Goal: Task Accomplishment & Management: Manage account settings

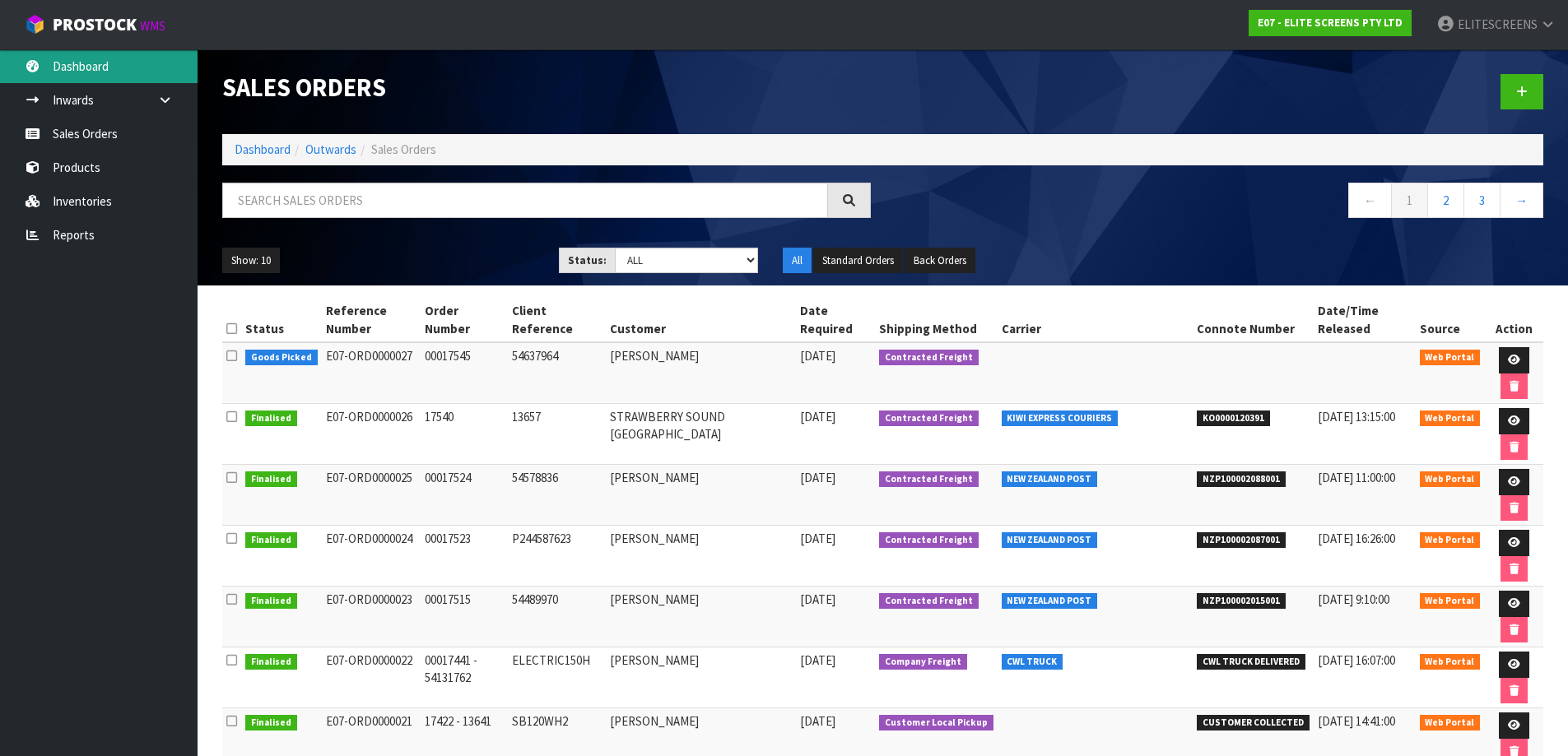
click at [82, 68] on link "Dashboard" at bounding box center [99, 65] width 198 height 34
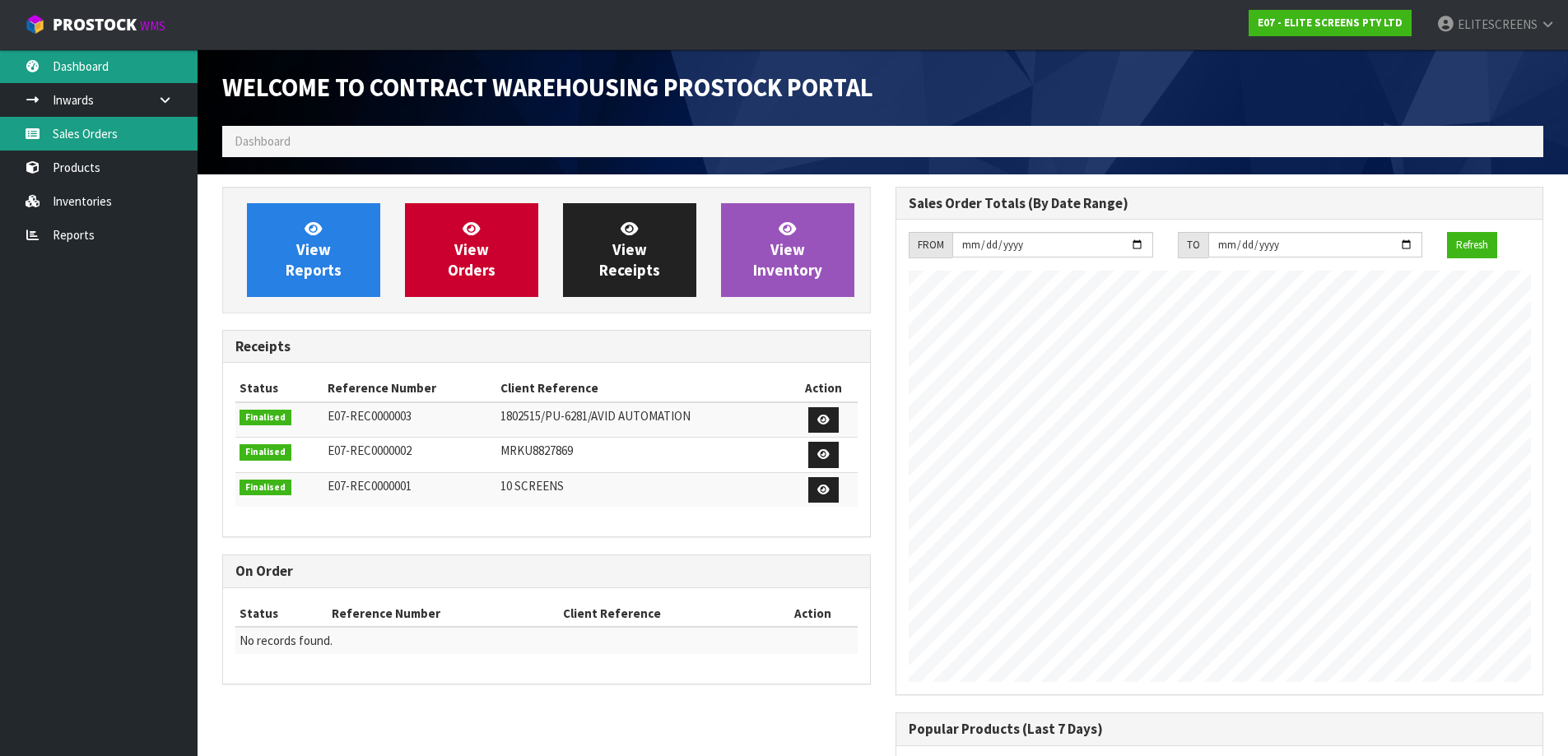
scroll to position [725, 672]
click at [82, 130] on link "Sales Orders" at bounding box center [99, 133] width 198 height 34
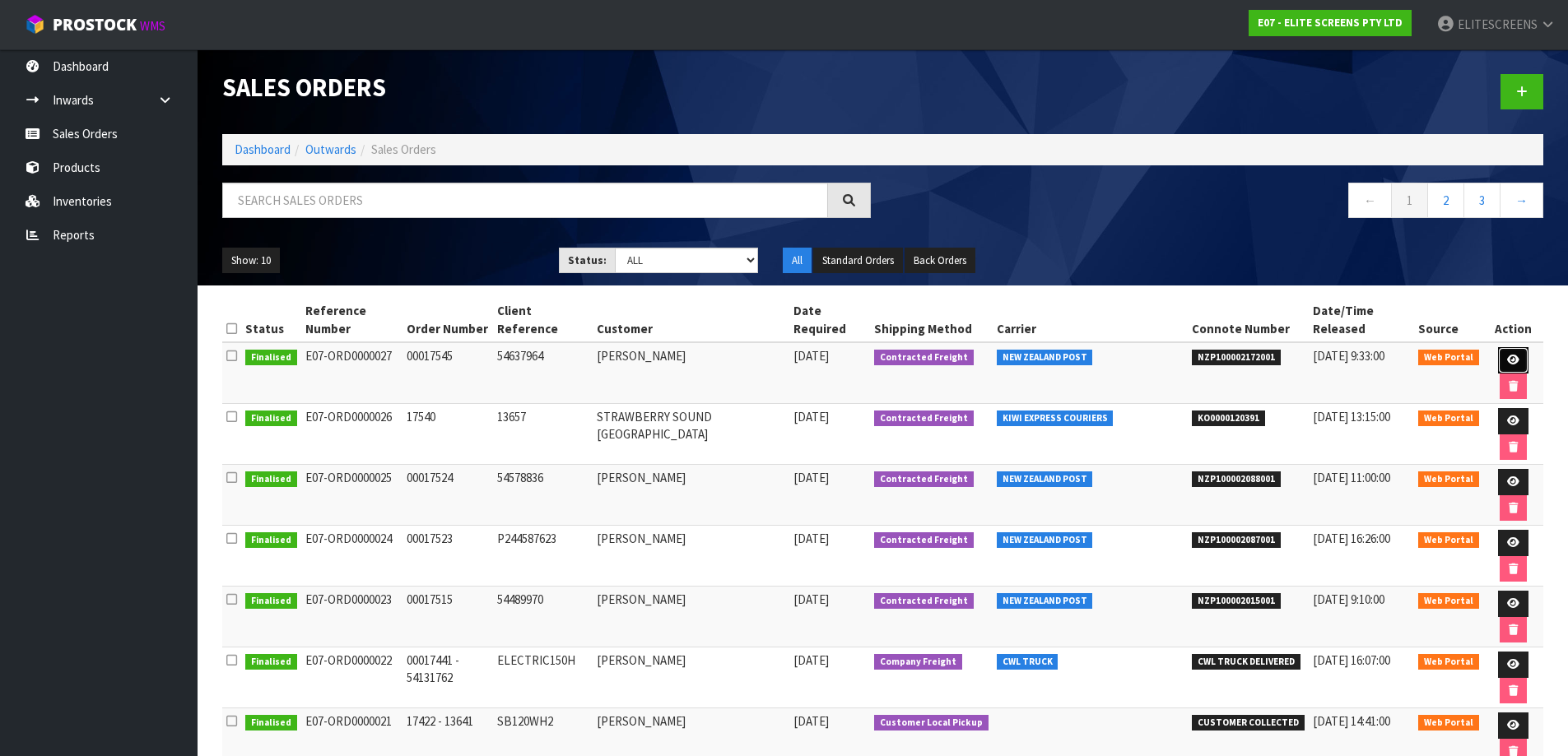
click at [1506, 354] on link at bounding box center [1513, 360] width 30 height 27
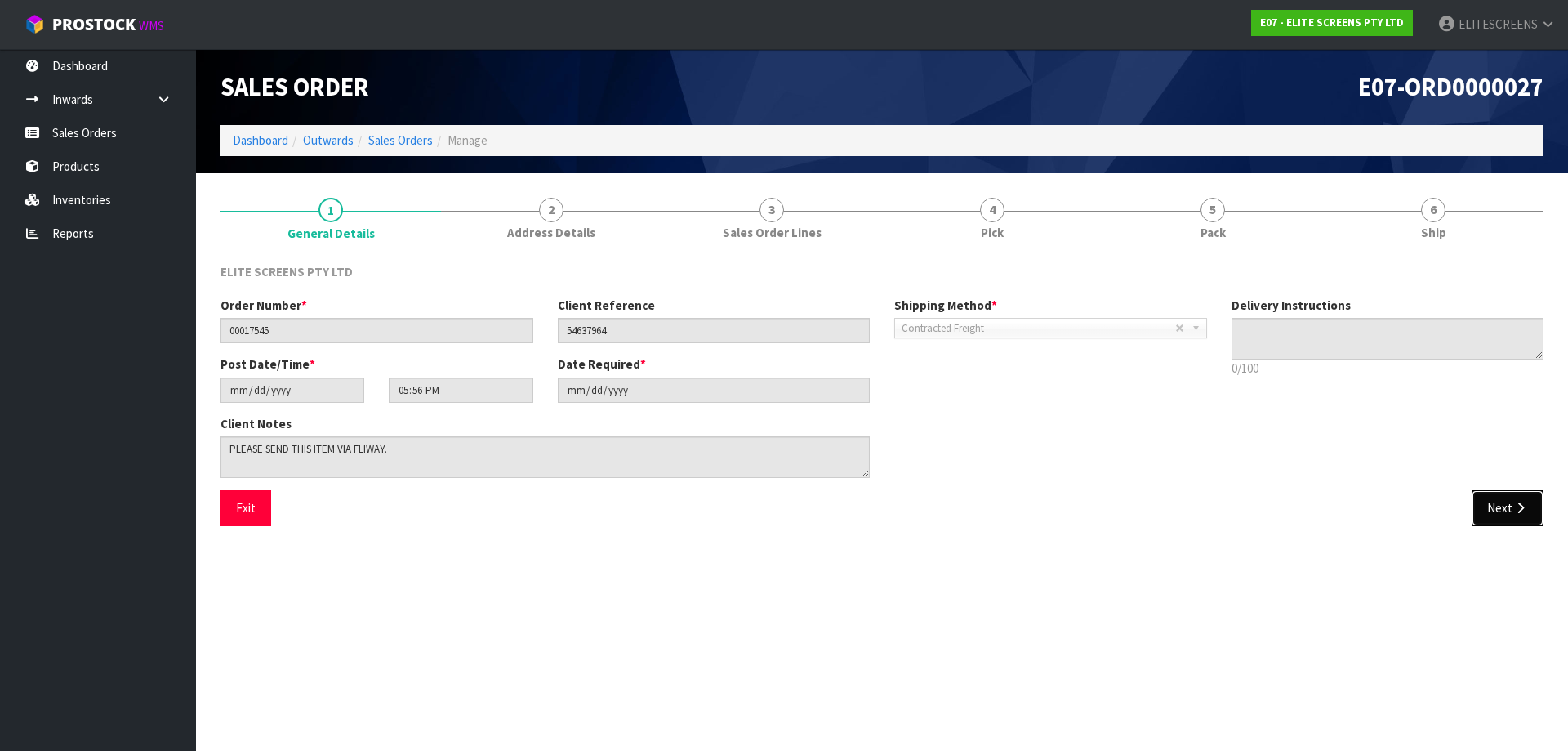
click at [1508, 509] on button "Next" at bounding box center [1507, 507] width 72 height 35
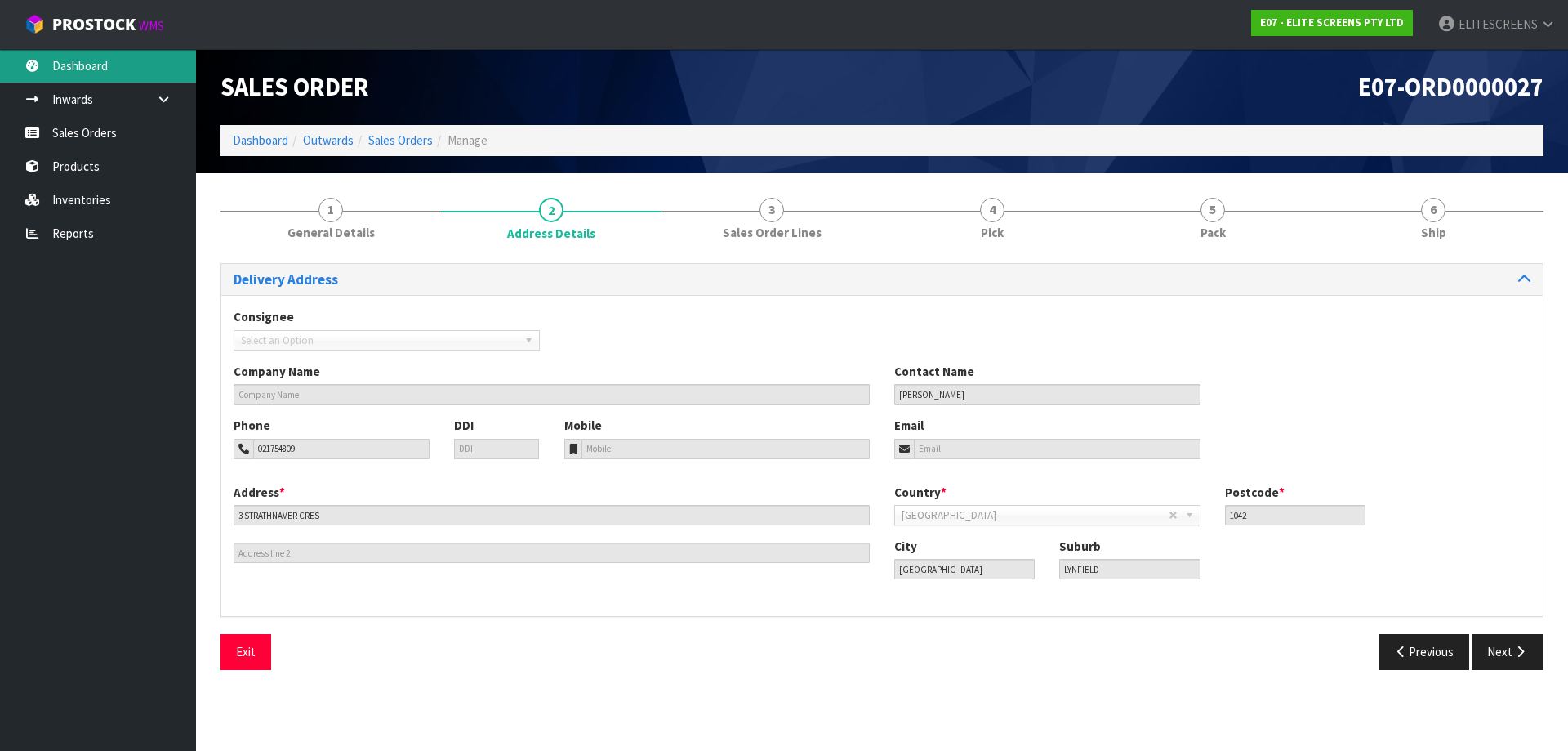
click at [90, 68] on link "Dashboard" at bounding box center [98, 65] width 196 height 33
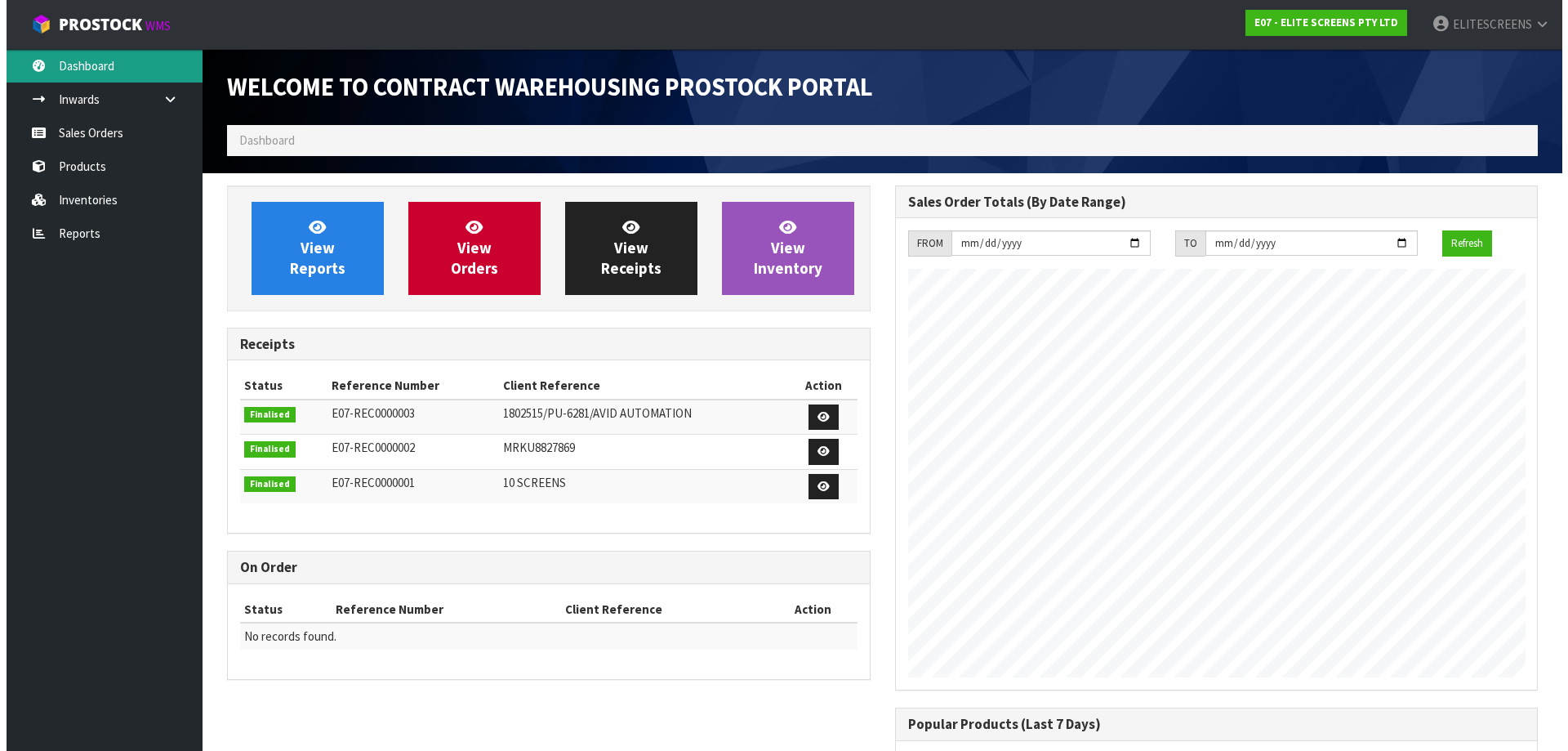
scroll to position [720, 667]
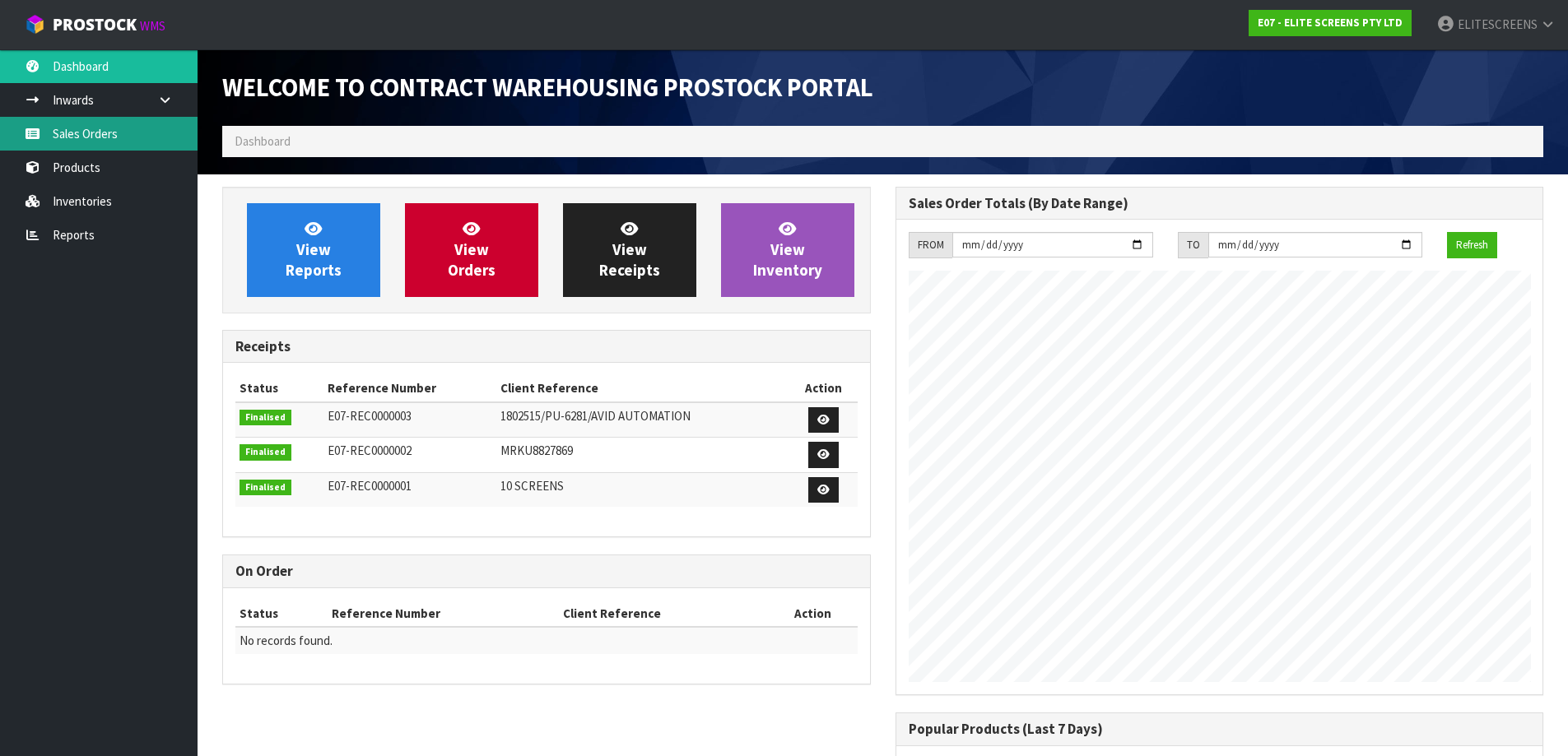
click at [77, 137] on link "Sales Orders" at bounding box center [99, 133] width 198 height 34
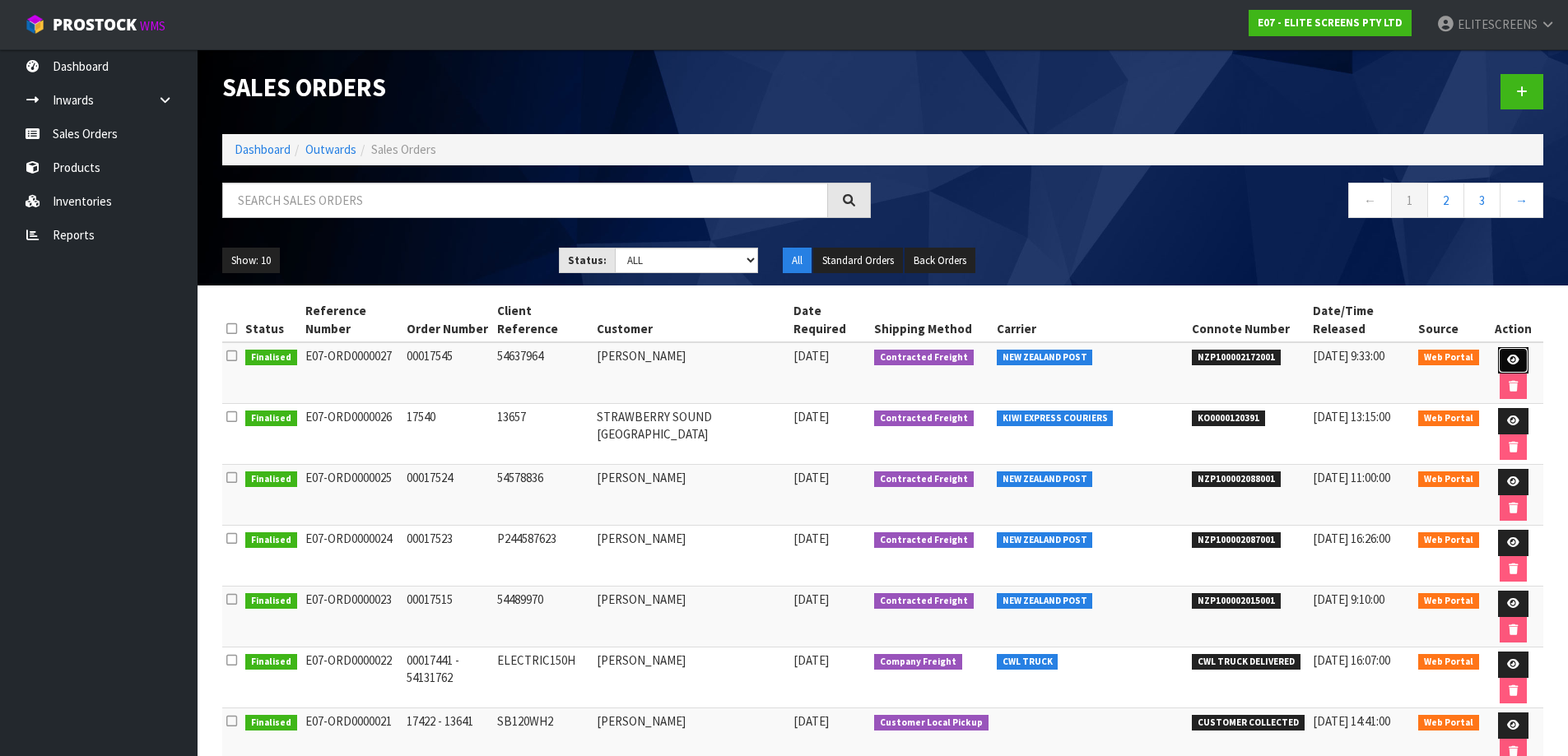
click at [1508, 363] on icon at bounding box center [1513, 360] width 12 height 10
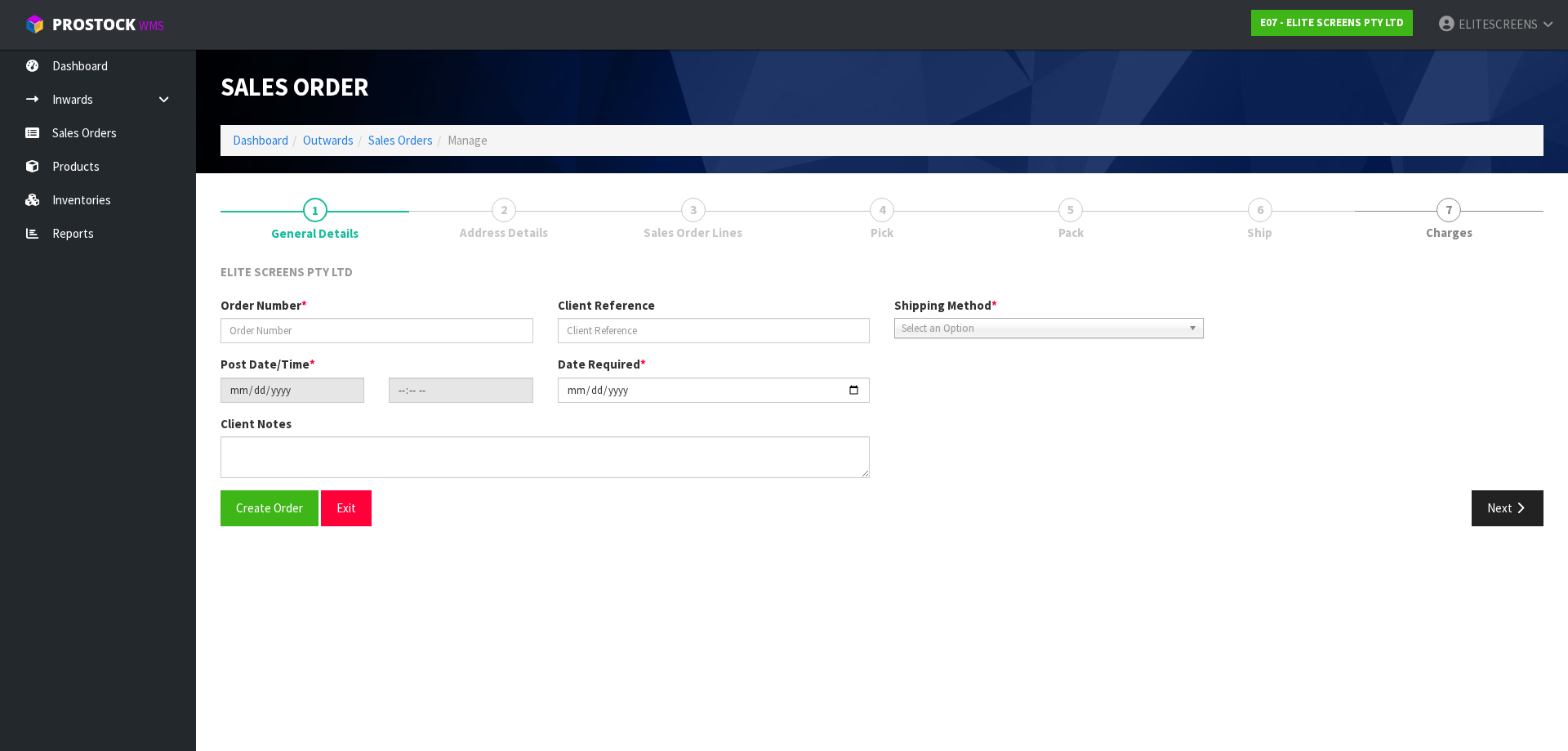
type input "00017545"
type input "54637964"
type input "[DATE]"
type input "17:56:00.000"
type input "[DATE]"
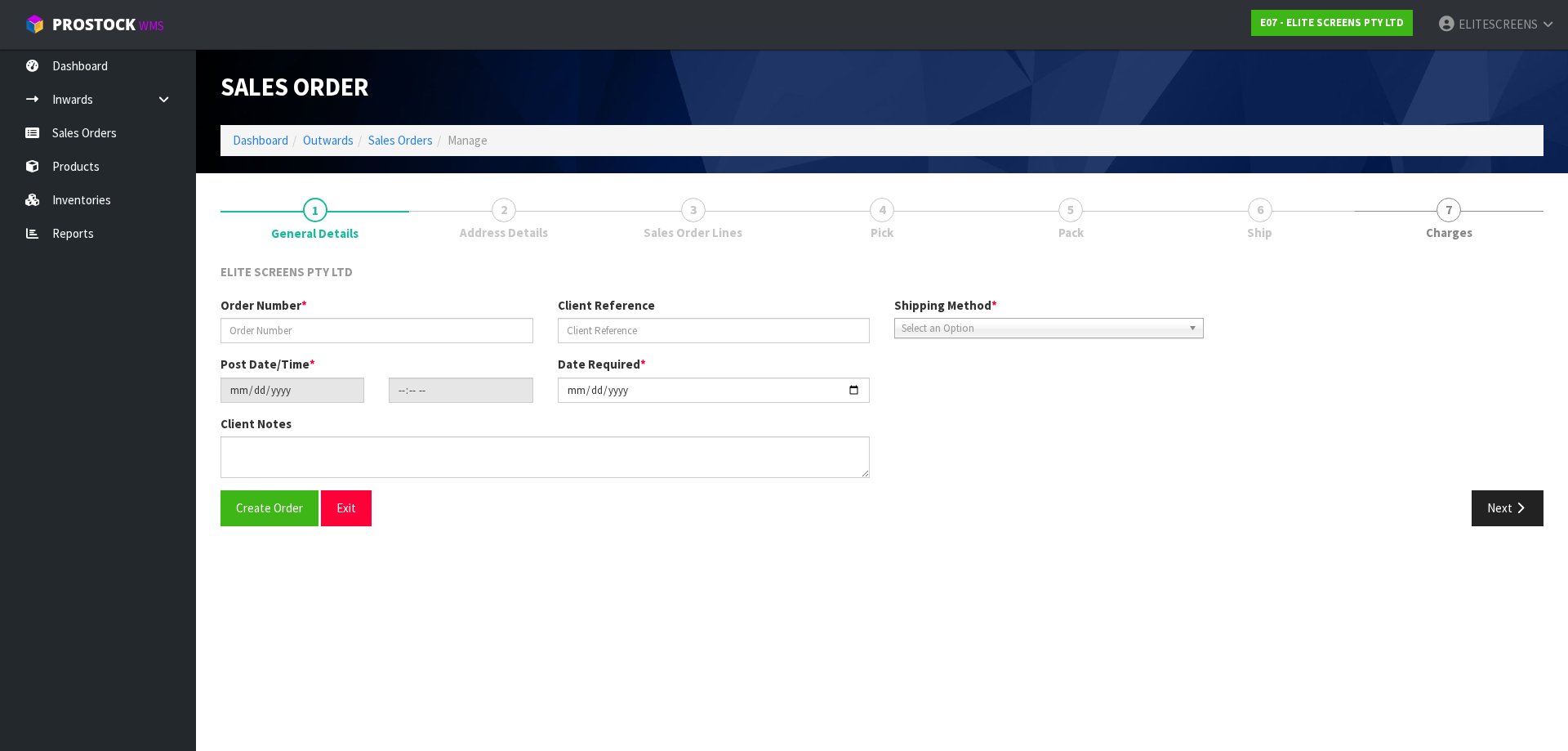
type textarea "PLEASE SEND THIS ITEM VIA FLIWAY."
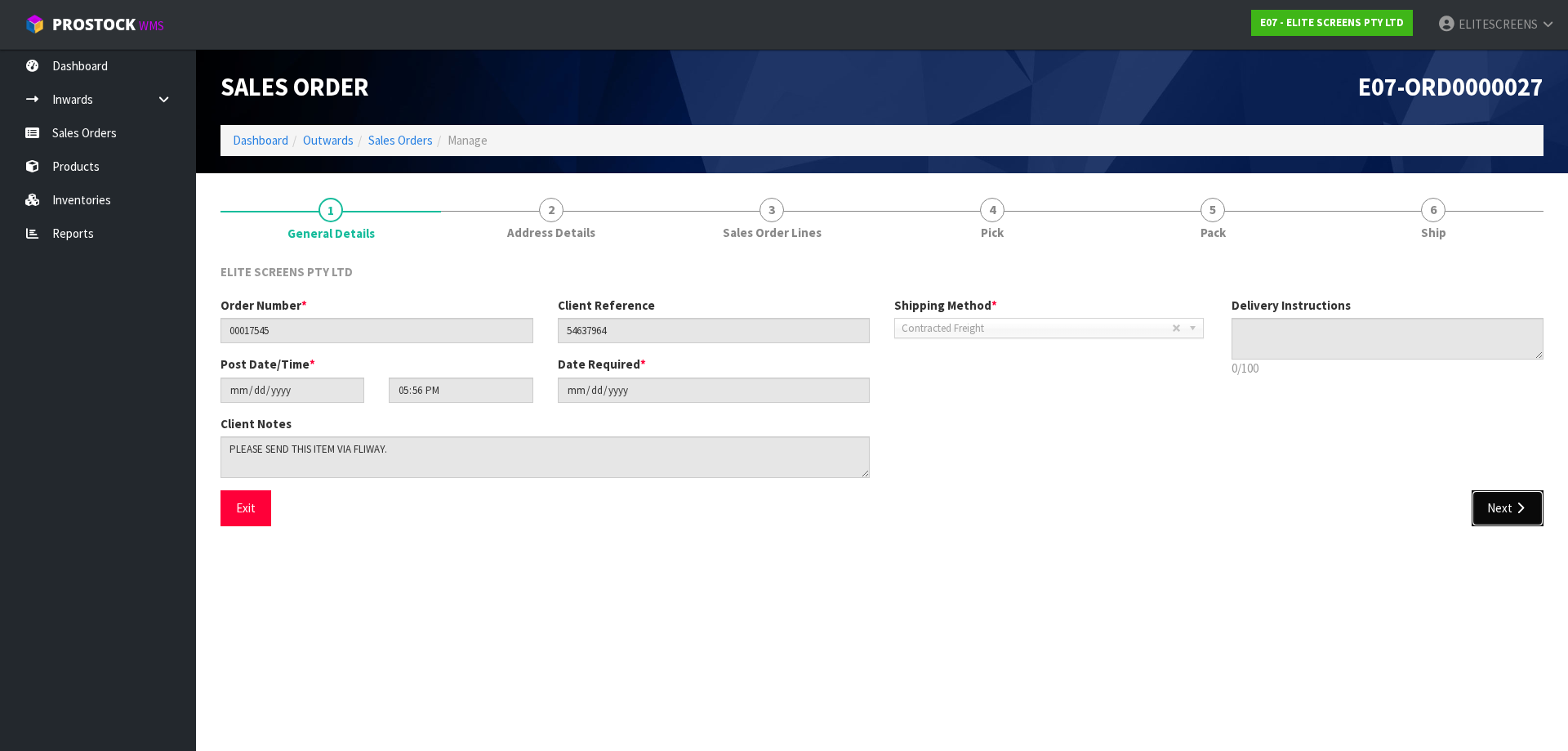
click at [1516, 504] on icon "button" at bounding box center [1520, 508] width 15 height 12
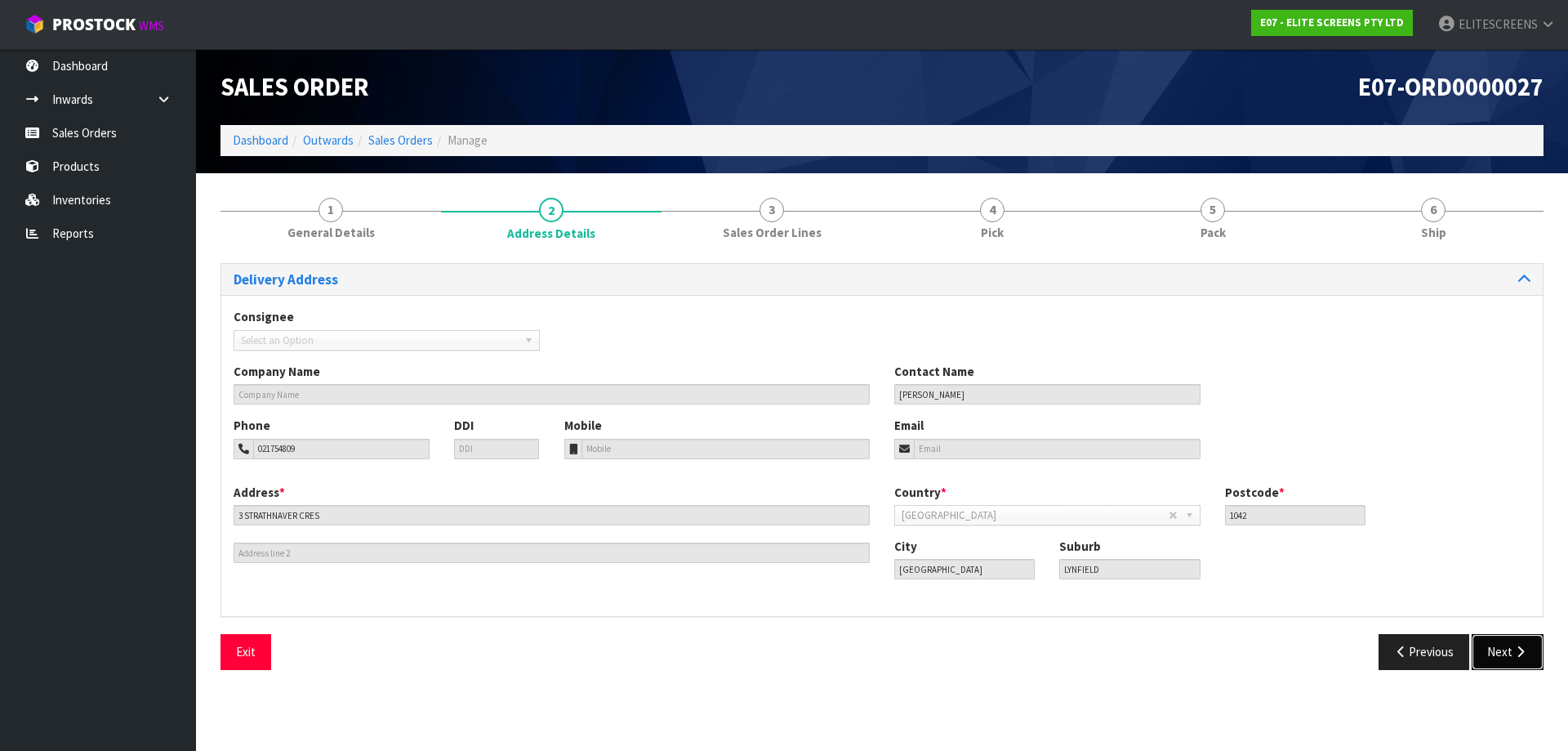
click at [1506, 654] on button "Next" at bounding box center [1507, 651] width 72 height 35
